Goal: Information Seeking & Learning: Learn about a topic

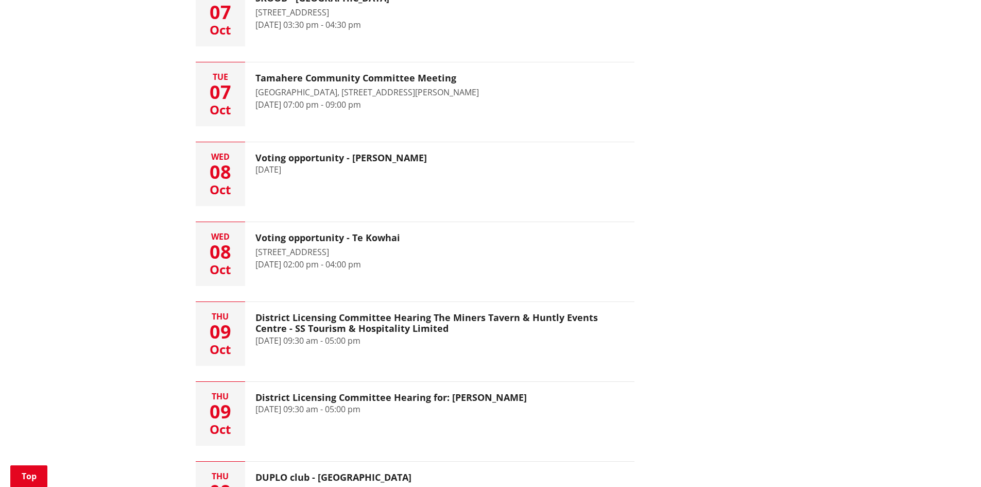
scroll to position [876, 0]
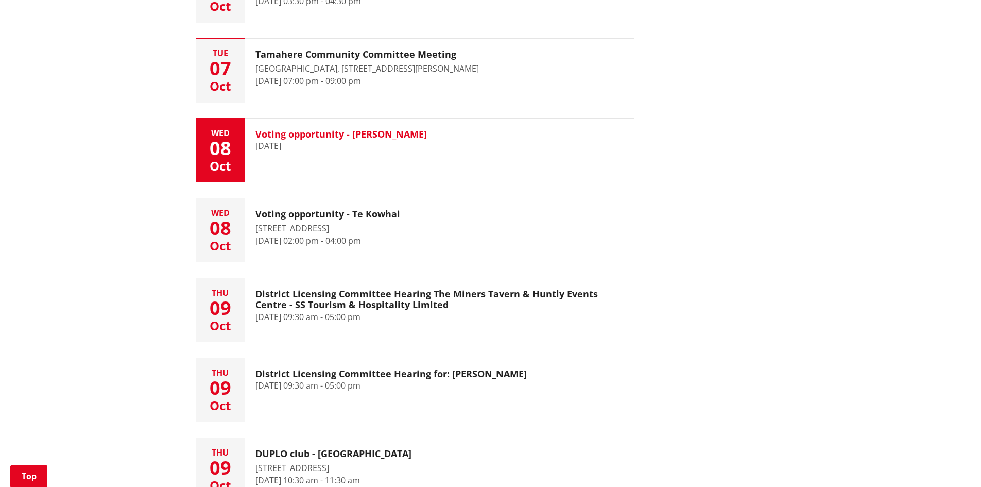
click at [226, 139] on div "08" at bounding box center [220, 148] width 49 height 19
